Goal: Task Accomplishment & Management: Manage account settings

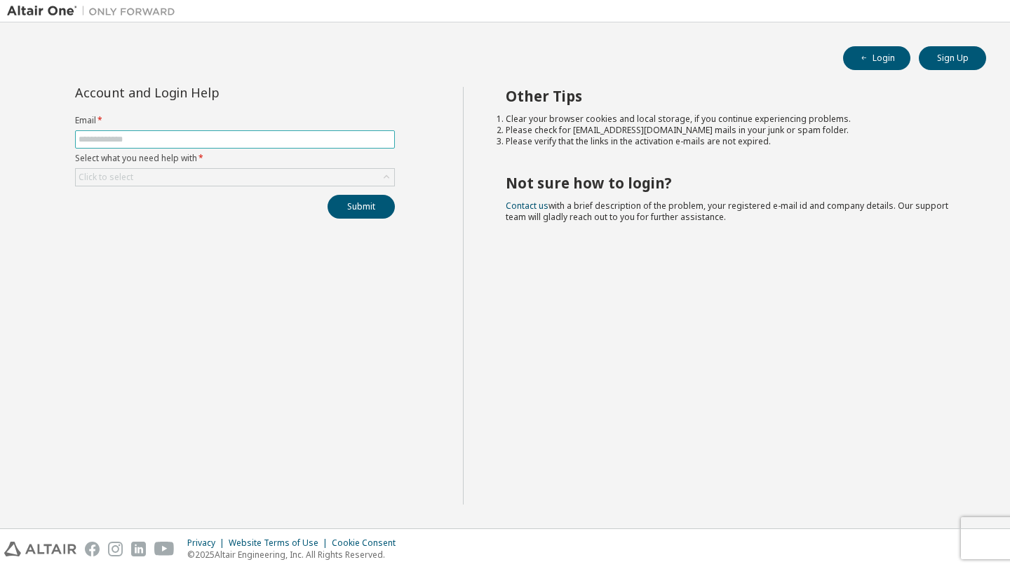
click at [177, 133] on span at bounding box center [235, 139] width 320 height 18
click at [184, 151] on form "Email * Select what you need help with * Click to select" at bounding box center [235, 151] width 320 height 72
click at [172, 139] on input "text" at bounding box center [235, 139] width 313 height 11
type input "**********"
click at [173, 179] on div "Click to select" at bounding box center [235, 177] width 318 height 17
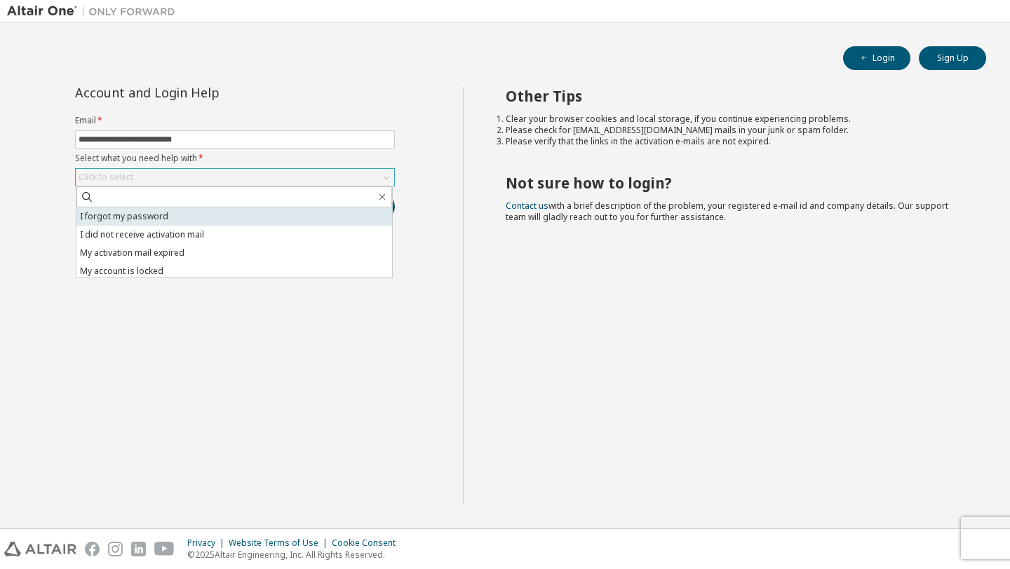
drag, startPoint x: 165, startPoint y: 226, endPoint x: 162, endPoint y: 219, distance: 7.6
click at [162, 219] on ul "I forgot my password I did not receive activation mail My activation mail expir…" at bounding box center [234, 243] width 316 height 70
click at [187, 214] on li "I forgot my password" at bounding box center [234, 217] width 316 height 18
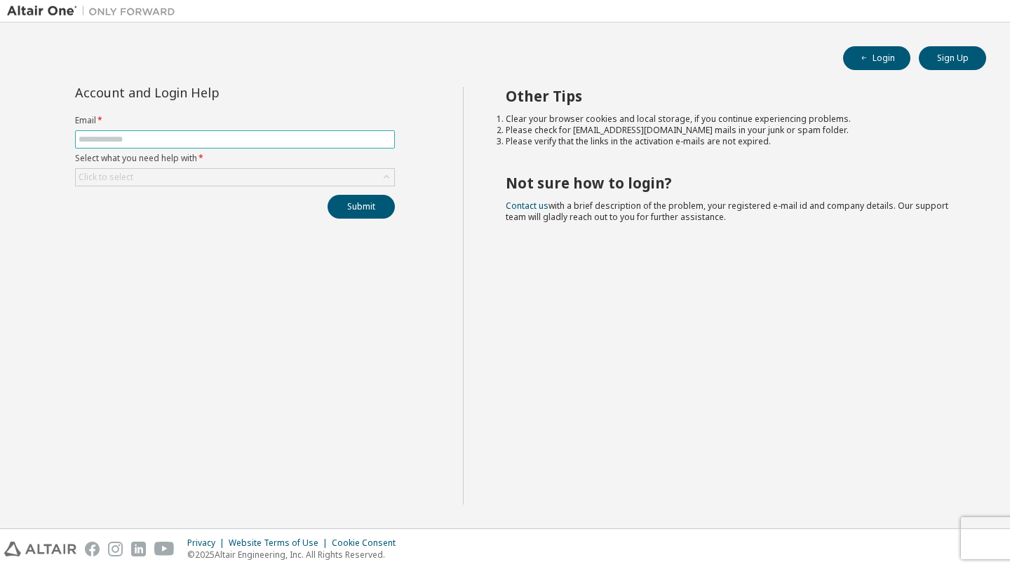
click at [187, 145] on span at bounding box center [235, 139] width 320 height 18
click at [189, 140] on input "text" at bounding box center [235, 139] width 313 height 11
type input "**********"
click at [196, 181] on div "Click to select" at bounding box center [235, 177] width 318 height 17
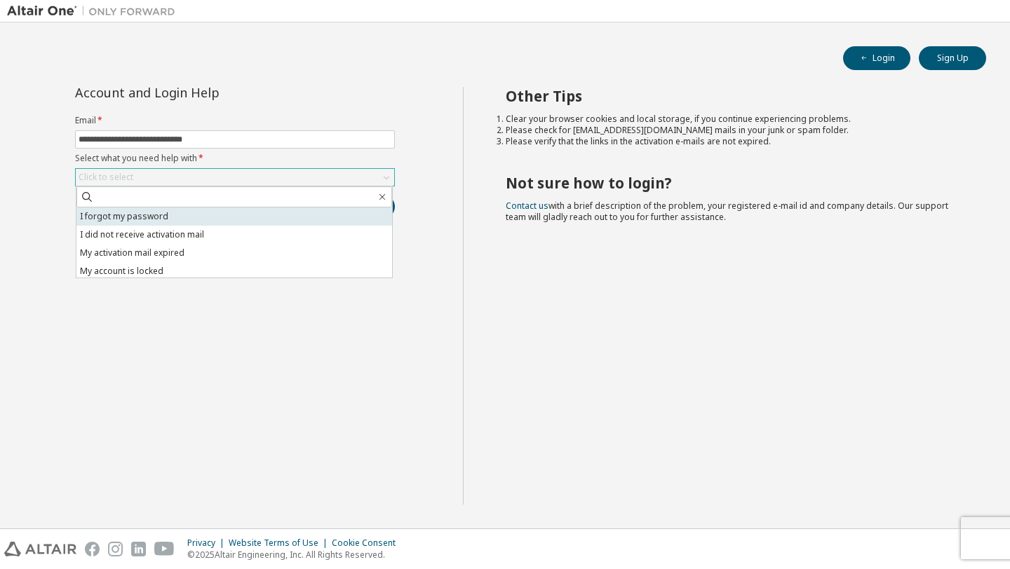
drag, startPoint x: 184, startPoint y: 227, endPoint x: 187, endPoint y: 219, distance: 8.5
click at [187, 219] on ul "I forgot my password I did not receive activation mail My activation mail expir…" at bounding box center [234, 243] width 316 height 70
click at [187, 219] on li "I forgot my password" at bounding box center [234, 217] width 316 height 18
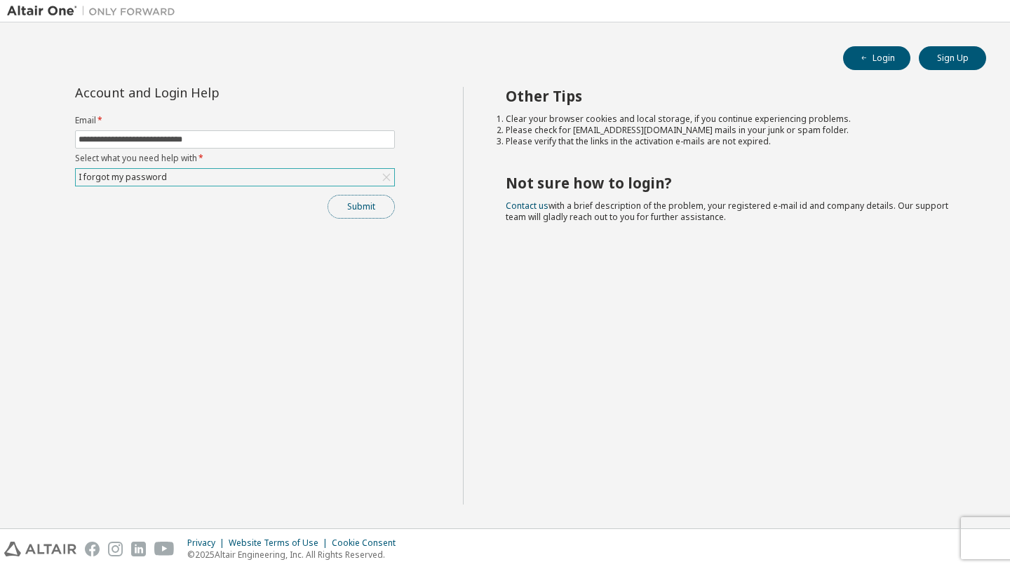
click at [356, 211] on button "Submit" at bounding box center [361, 207] width 67 height 24
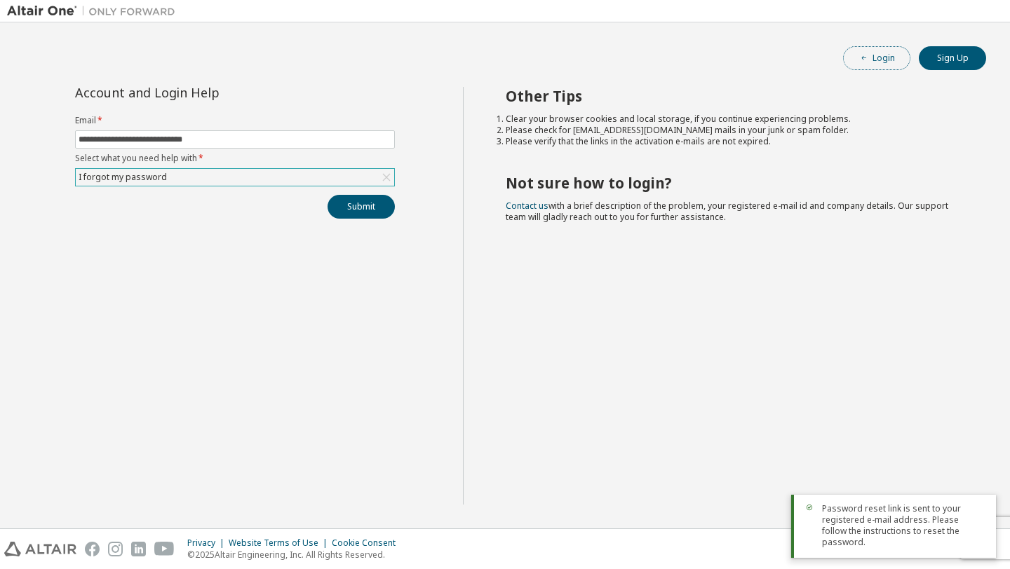
click at [869, 67] on button "Login" at bounding box center [876, 58] width 67 height 24
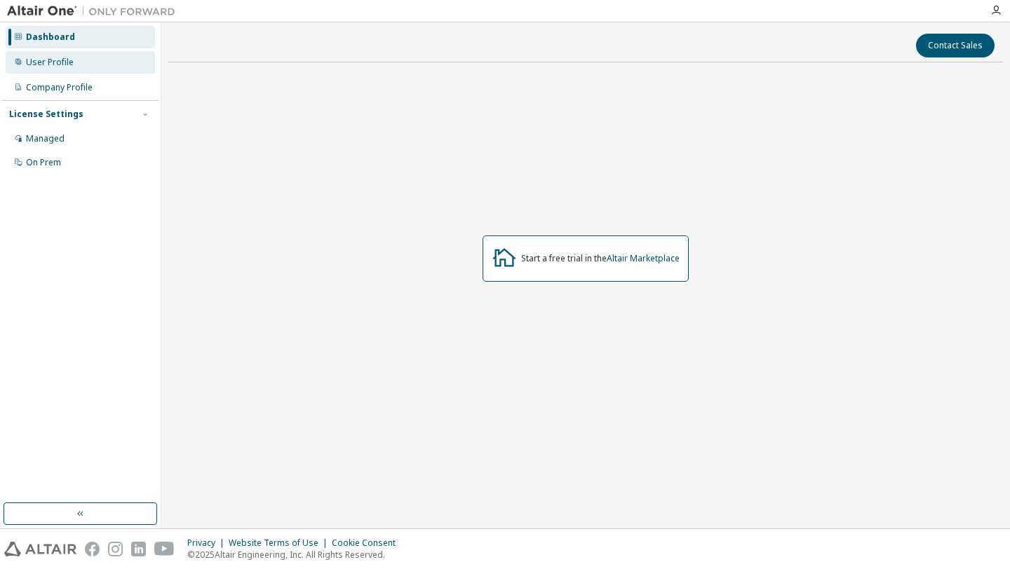
click at [99, 51] on div "User Profile" at bounding box center [80, 62] width 149 height 22
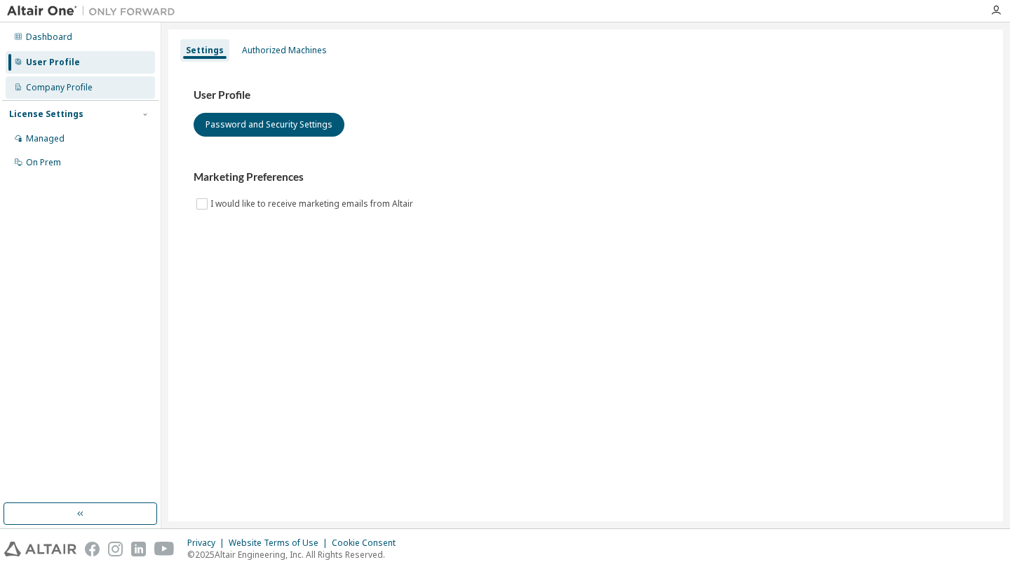
click at [85, 79] on div "Company Profile" at bounding box center [80, 87] width 149 height 22
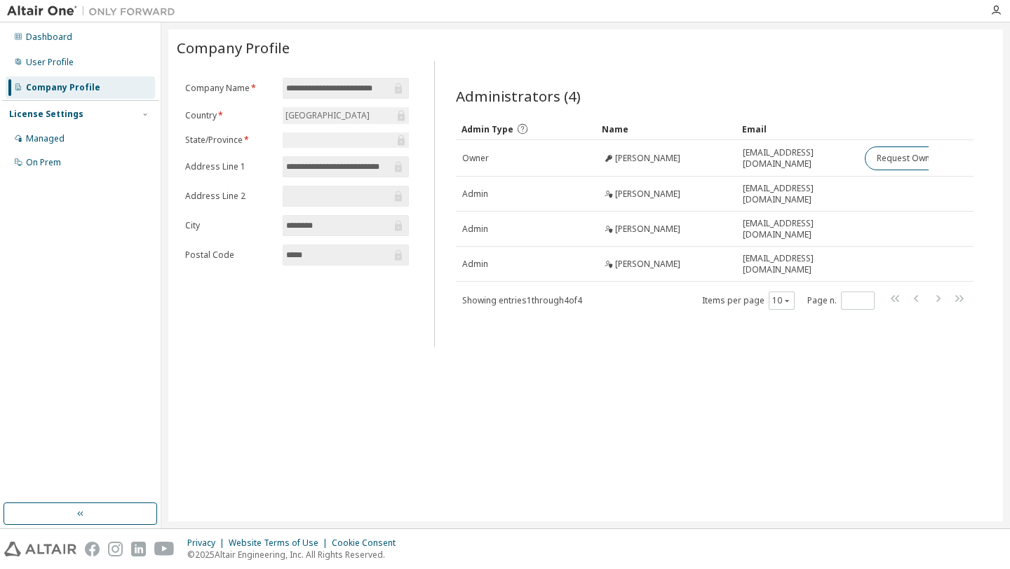
click at [79, 123] on div "License Settings Managed On Prem" at bounding box center [80, 137] width 156 height 75
click at [60, 140] on div "Managed" at bounding box center [45, 138] width 39 height 11
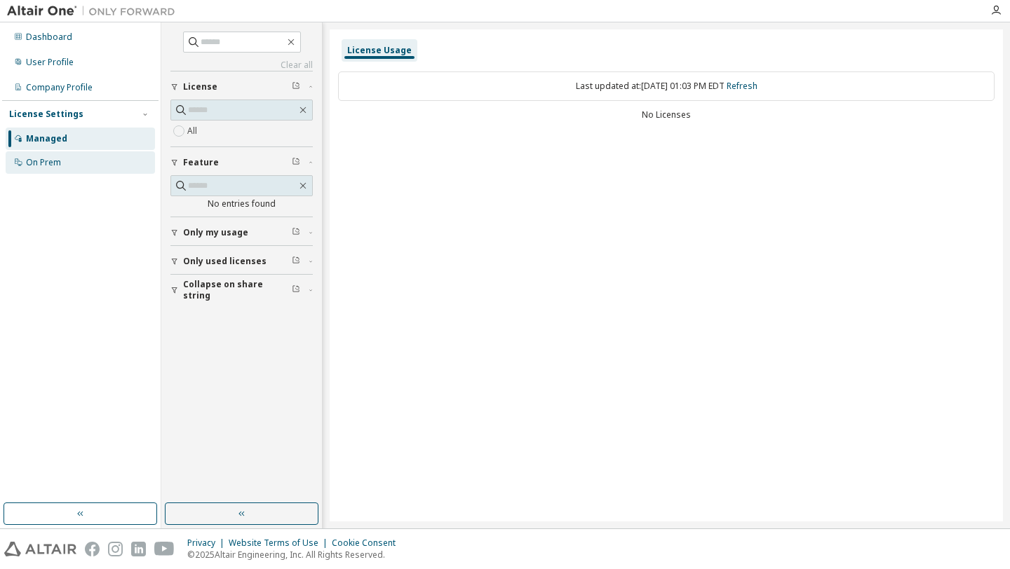
click at [65, 162] on div "On Prem" at bounding box center [80, 162] width 149 height 22
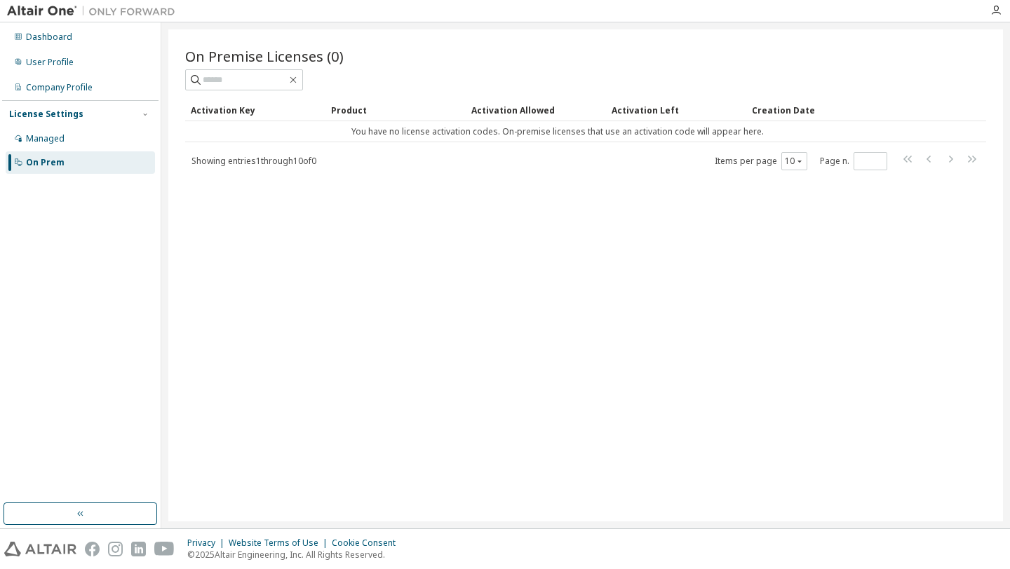
click at [57, 11] on img at bounding box center [94, 11] width 175 height 14
